Goal: Check status: Check status

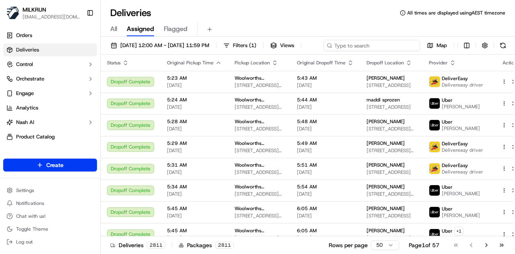
click at [381, 50] on div "20/09/2025 12:00 AM - 20/09/2025 11:59 PM Filters ( 1 ) Views Map" at bounding box center [308, 47] width 415 height 15
click at [324, 51] on input at bounding box center [372, 45] width 97 height 11
paste input "25PLAHTYM74B"
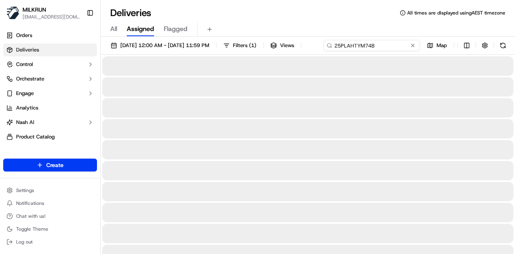
click at [324, 51] on input "25PLAHTYM74B" at bounding box center [372, 45] width 97 height 11
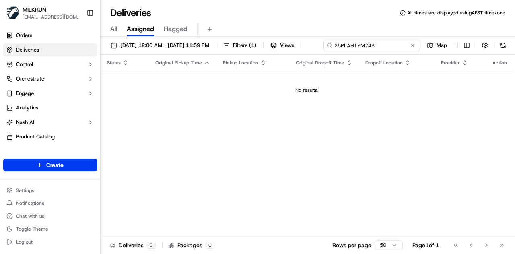
type input "25PLAHTYM74B"
click at [199, 60] on div "20/09/2025 12:00 AM - 20/09/2025 11:59 PM Filters ( 1 ) Views 25PLAHTYM74B Map …" at bounding box center [308, 146] width 415 height 219
click at [414, 49] on button at bounding box center [413, 45] width 8 height 8
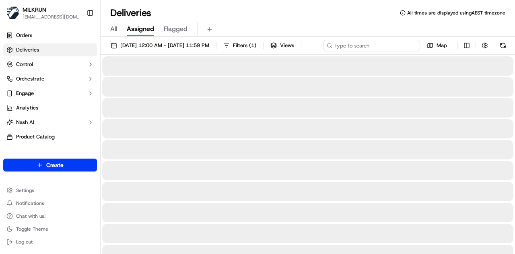
click at [379, 43] on div "20/09/2025 12:00 AM - 20/09/2025 11:59 PM Filters ( 1 ) Views Map" at bounding box center [308, 47] width 415 height 15
drag, startPoint x: 379, startPoint y: 43, endPoint x: 359, endPoint y: 41, distance: 20.2
click at [359, 41] on input at bounding box center [372, 45] width 97 height 11
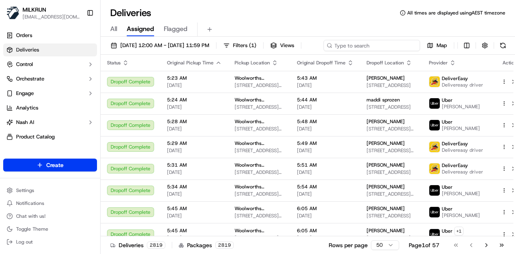
paste input "[US_STATE][PERSON_NAME]"
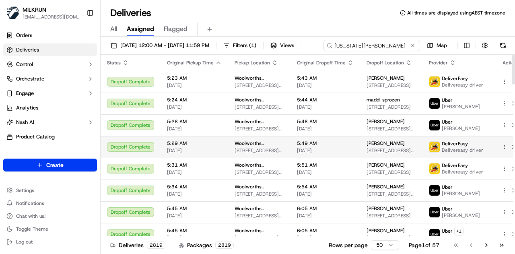
type input "[US_STATE][PERSON_NAME]"
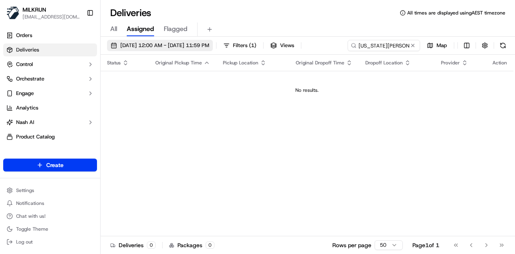
click at [188, 42] on span "20/09/2025 12:00 AM - 20/09/2025 11:59 PM" at bounding box center [164, 45] width 89 height 7
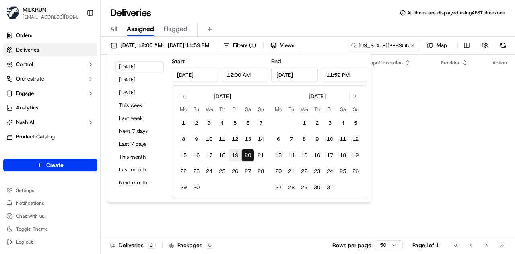
click at [232, 153] on button "19" at bounding box center [235, 155] width 13 height 13
type input "Sep 19, 2025"
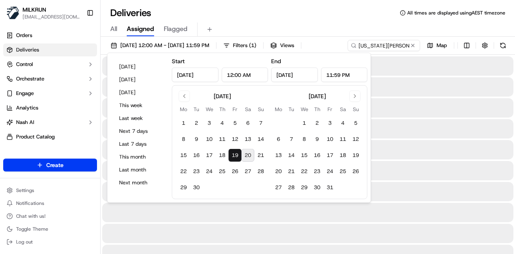
click at [417, 129] on div at bounding box center [308, 128] width 412 height 19
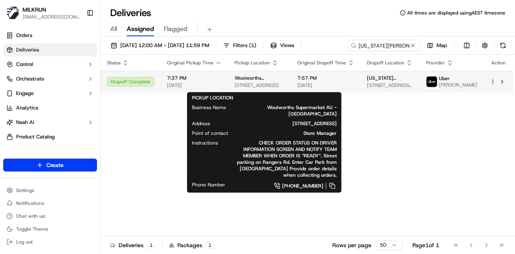
click at [267, 80] on span "Woolworths Supermarket AU - [GEOGRAPHIC_DATA]" at bounding box center [260, 78] width 50 height 6
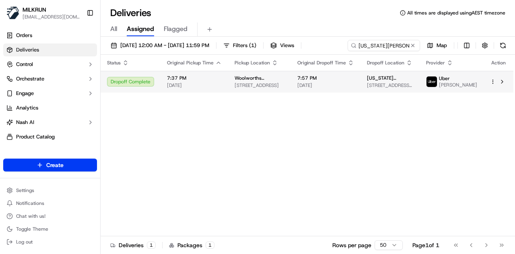
click at [354, 79] on span "7:57 PM" at bounding box center [326, 78] width 57 height 6
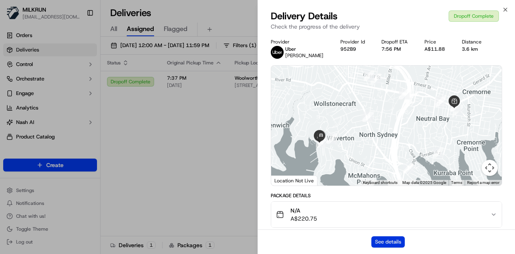
click at [395, 242] on button "See details" at bounding box center [388, 241] width 33 height 11
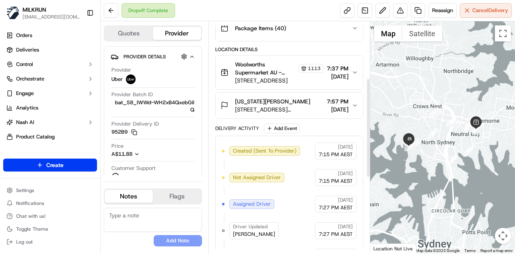
scroll to position [131, 0]
click at [356, 104] on icon "button" at bounding box center [355, 106] width 6 height 6
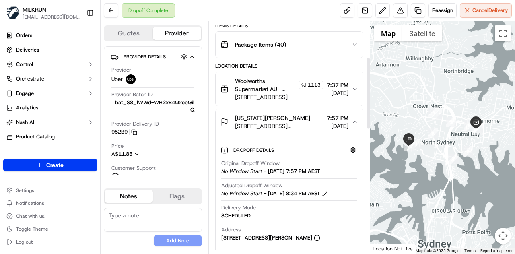
scroll to position [115, 0]
click at [358, 86] on icon "button" at bounding box center [355, 89] width 6 height 6
